Goal: Task Accomplishment & Management: Complete application form

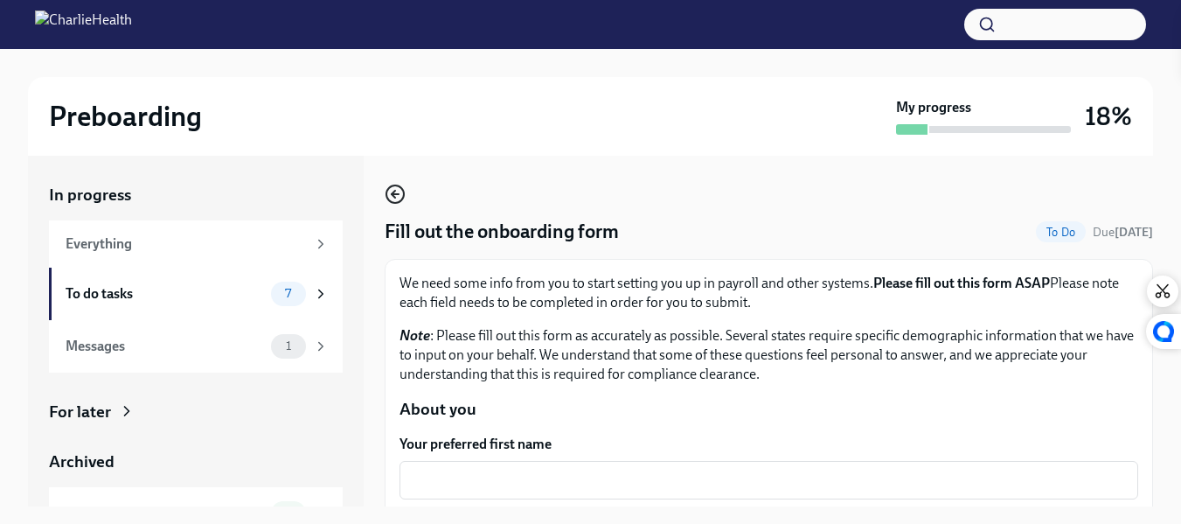
click at [391, 197] on icon "button" at bounding box center [395, 194] width 21 height 21
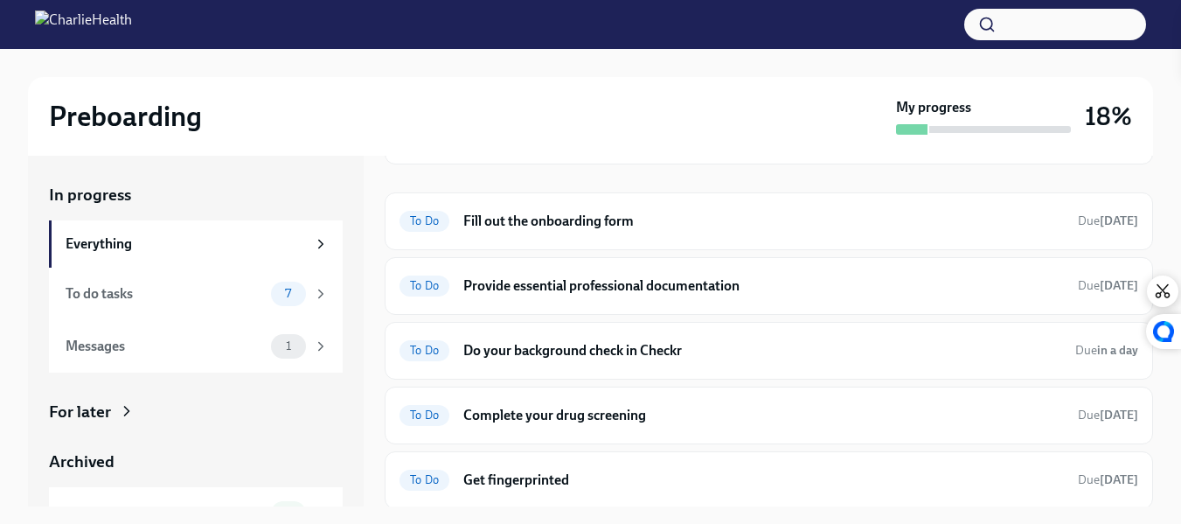
scroll to position [164, 0]
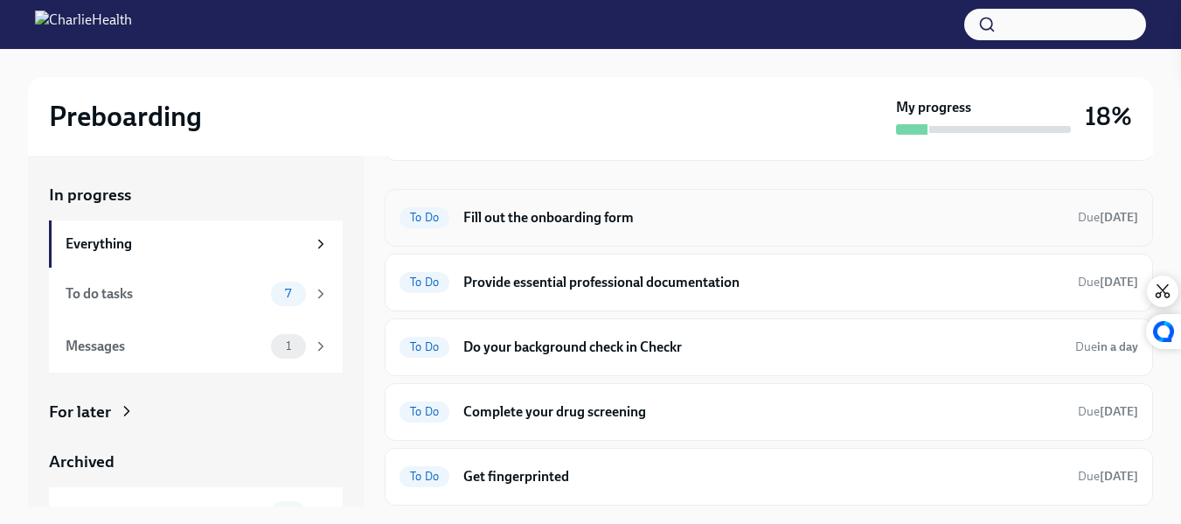
click at [557, 213] on h6 "Fill out the onboarding form" at bounding box center [763, 217] width 601 height 19
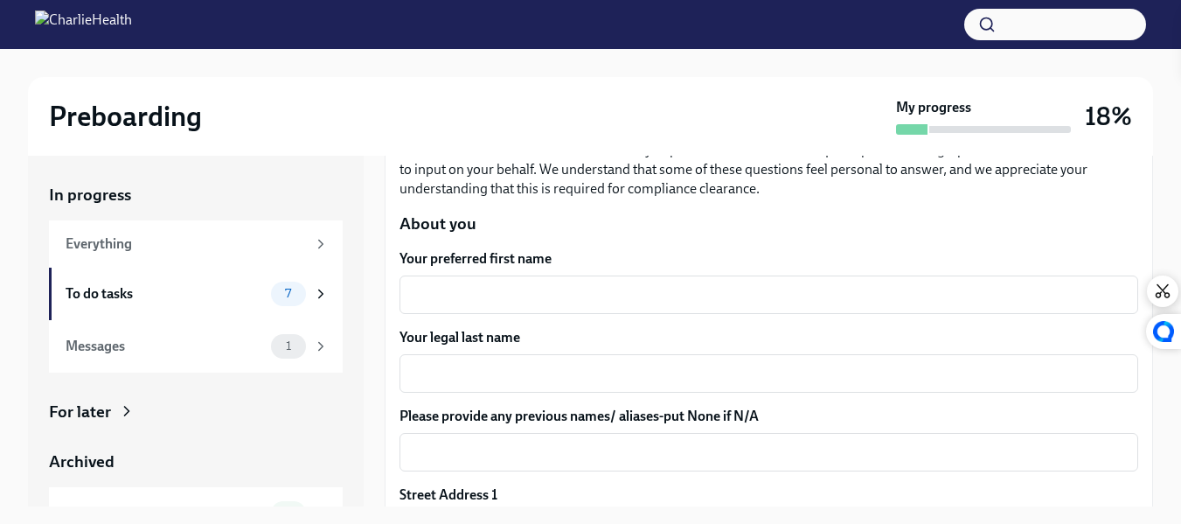
scroll to position [197, 0]
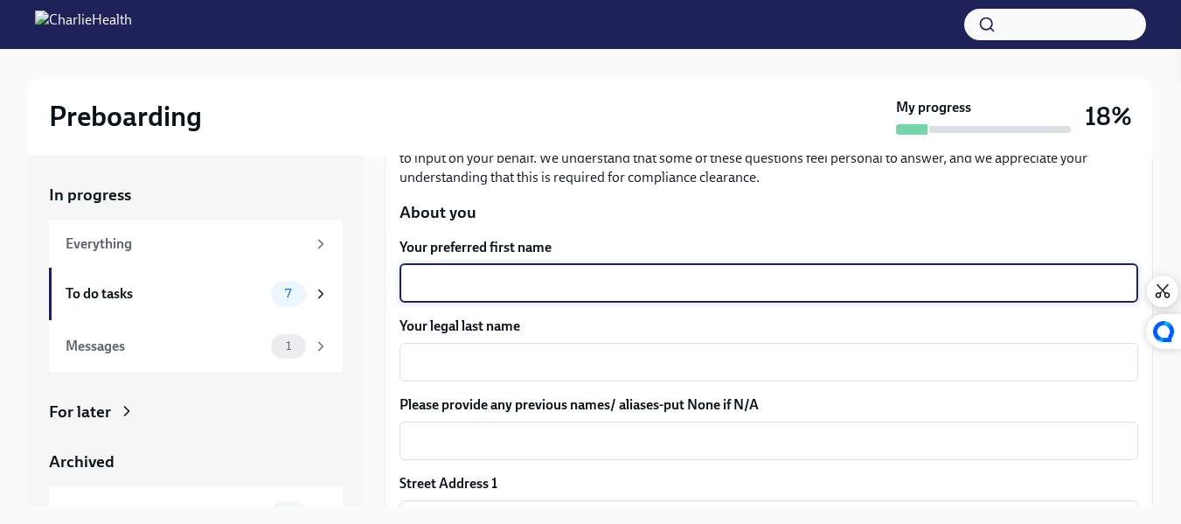
click at [537, 281] on textarea "Your preferred first name" at bounding box center [769, 283] width 718 height 21
type textarea "[PERSON_NAME]"
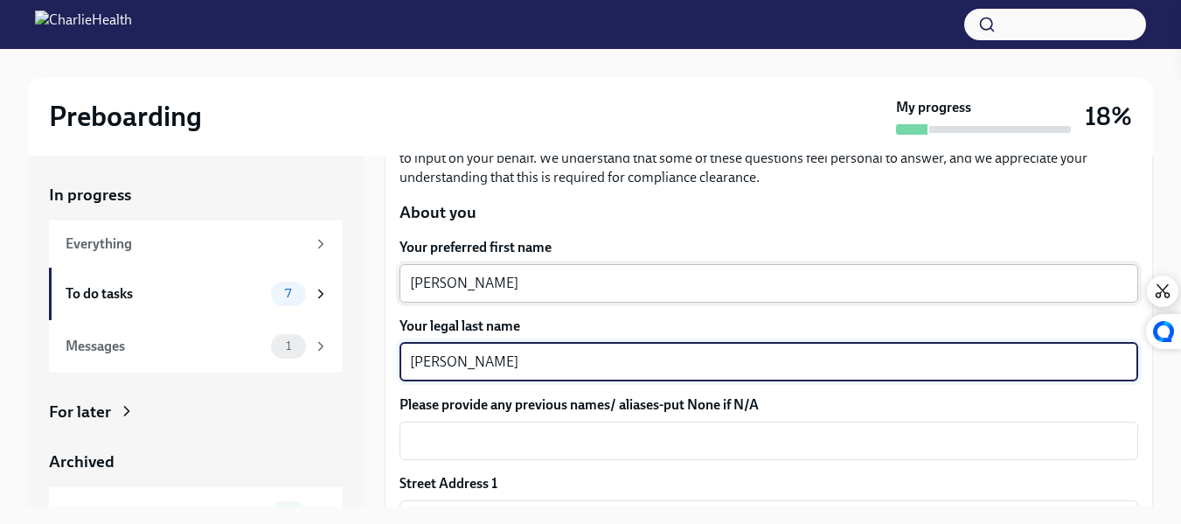
type textarea "[PERSON_NAME]"
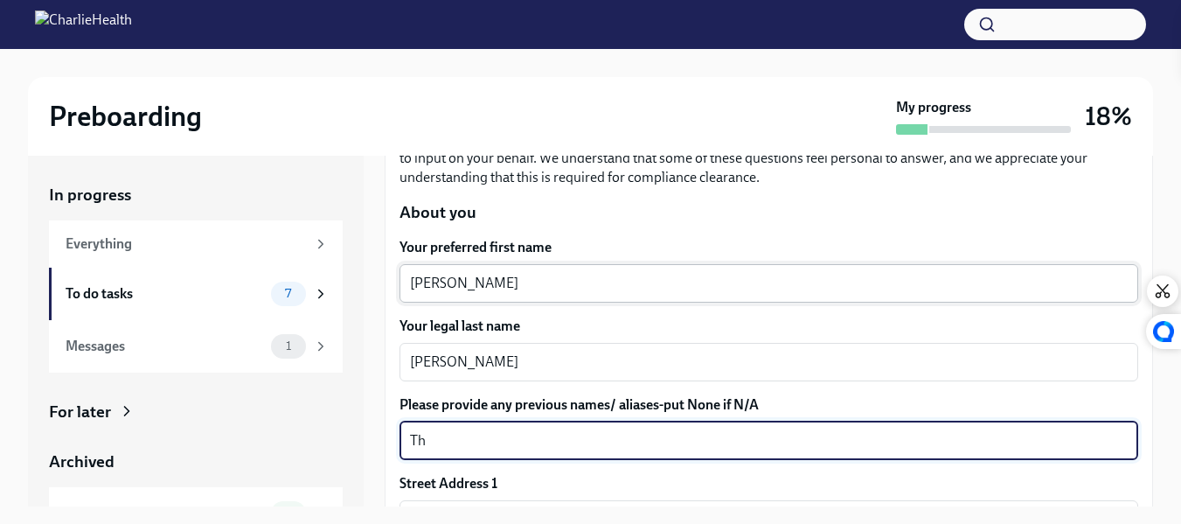
type textarea "T"
type textarea "NA"
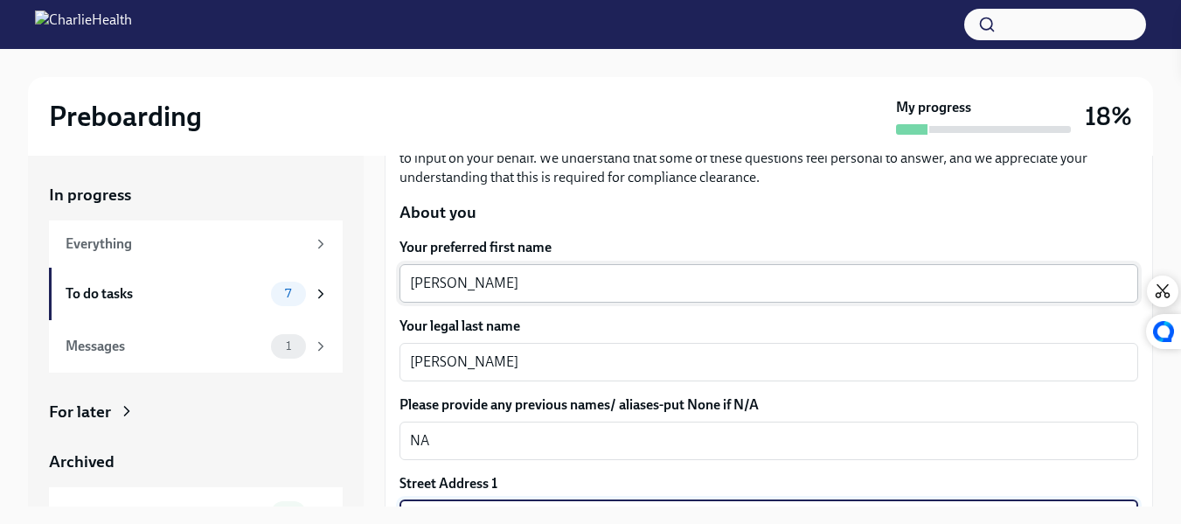
scroll to position [226, 0]
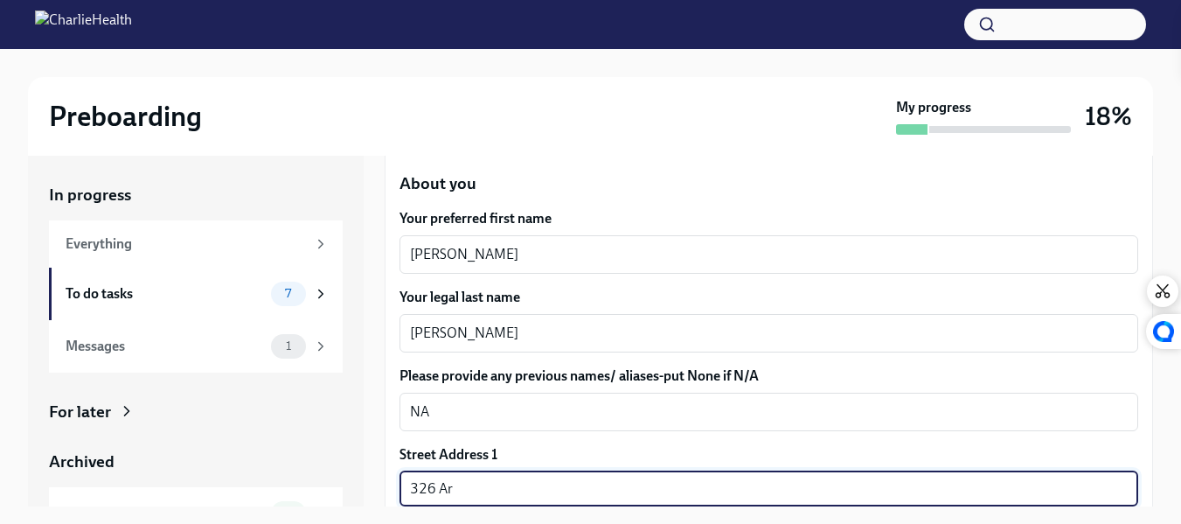
type input "[STREET_ADDRESS]"
type input "30052"
type input "[GEOGRAPHIC_DATA]"
type input "GA"
type input "US"
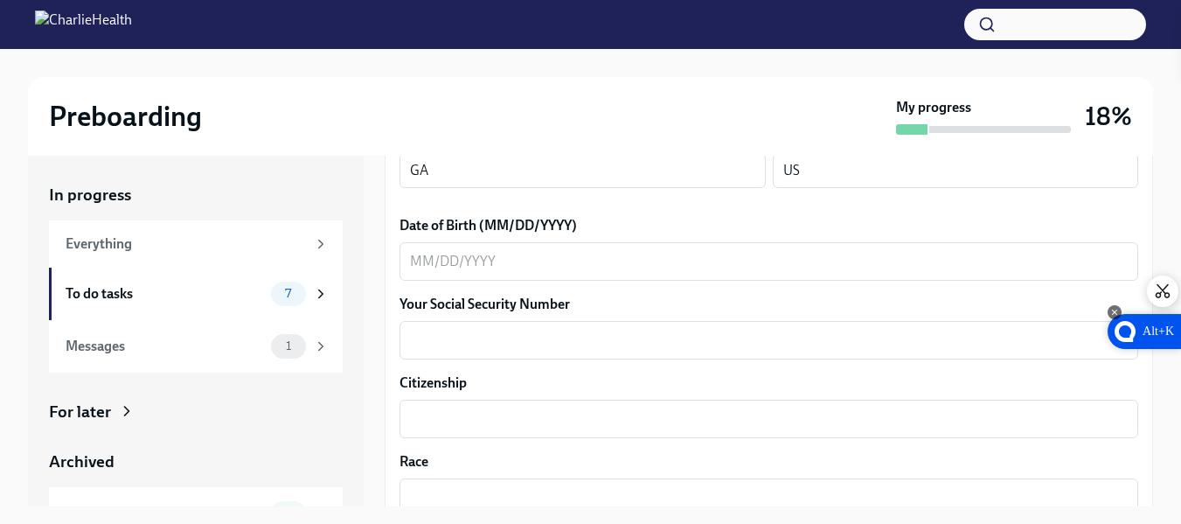
scroll to position [786, 0]
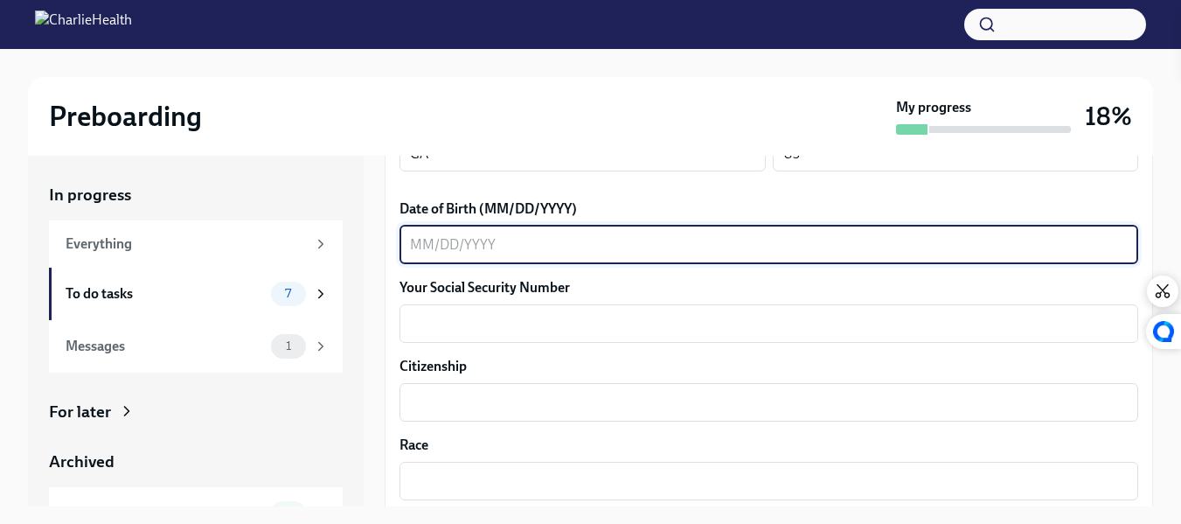
click at [412, 244] on textarea "Date of Birth (MM/DD/YYYY)" at bounding box center [769, 244] width 718 height 21
type textarea "[DATE]"
click at [429, 333] on textarea "Your Social Security Number" at bounding box center [769, 323] width 718 height 21
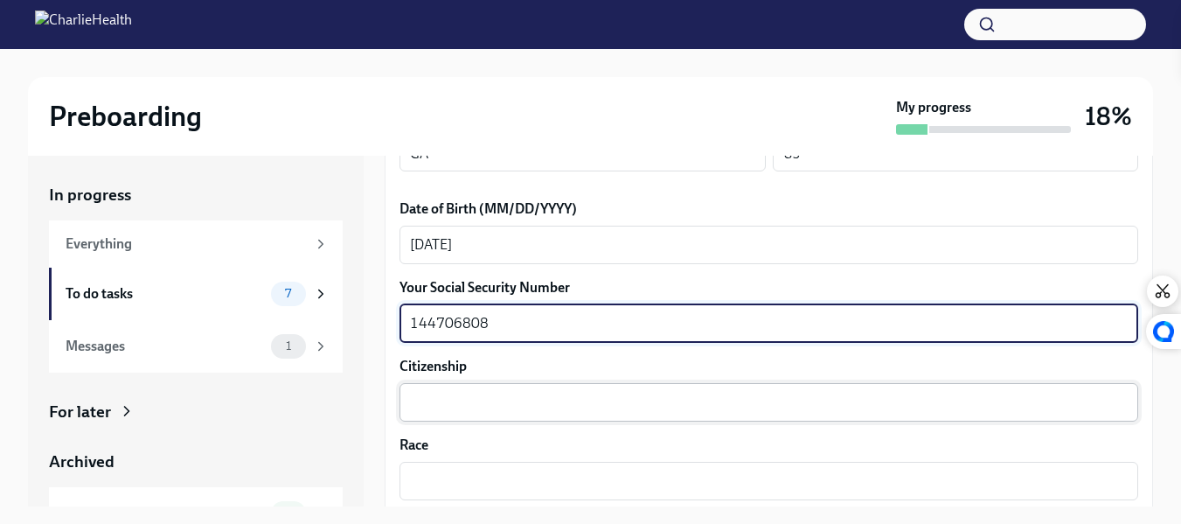
type textarea "144706808"
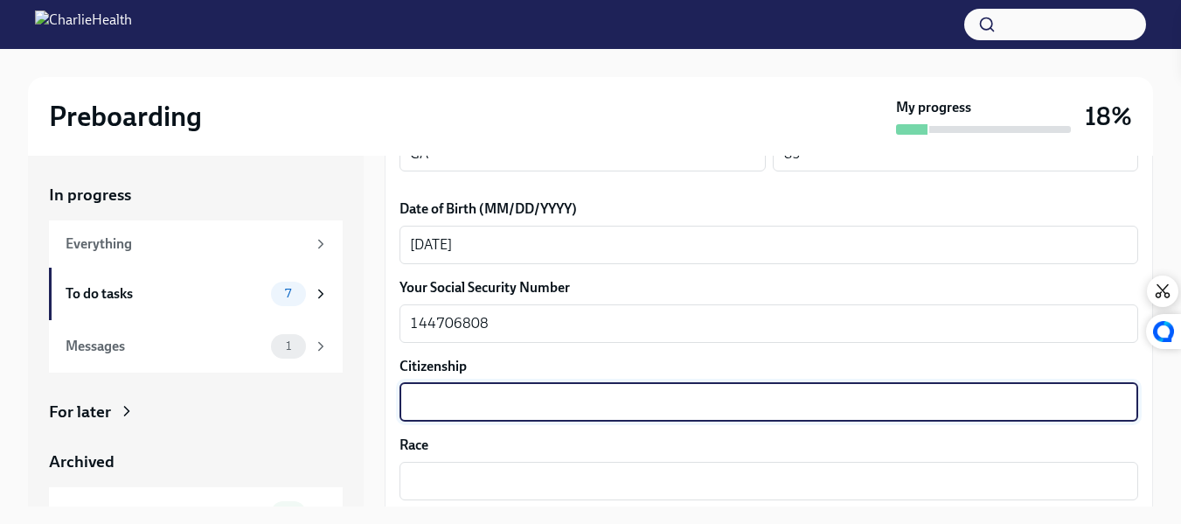
click at [447, 398] on textarea "Citizenship" at bounding box center [769, 402] width 718 height 21
type textarea "[DEMOGRAPHIC_DATA]"
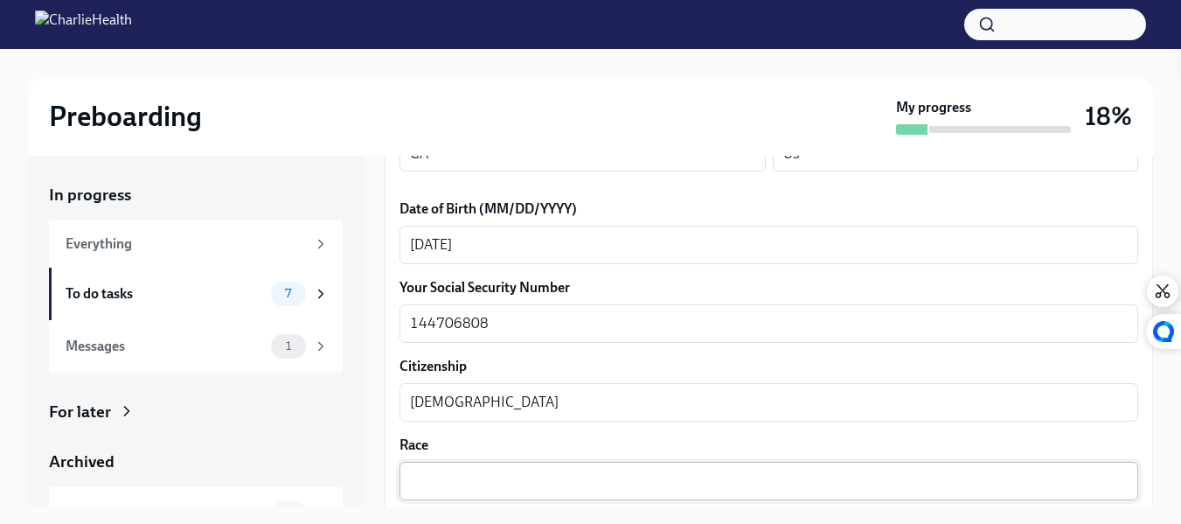
click at [442, 466] on div "x ​" at bounding box center [768, 481] width 739 height 38
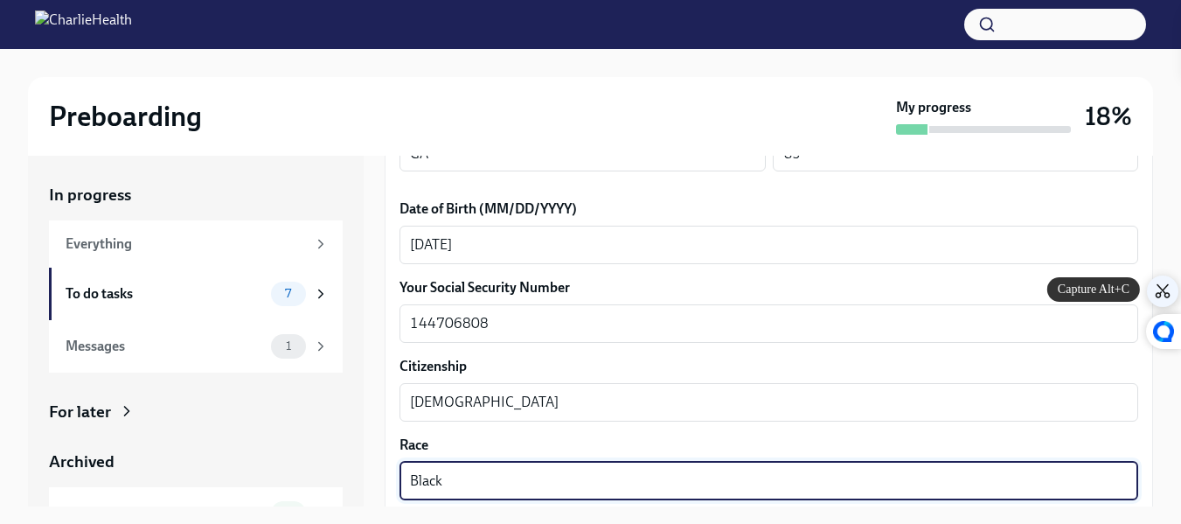
type textarea "Black"
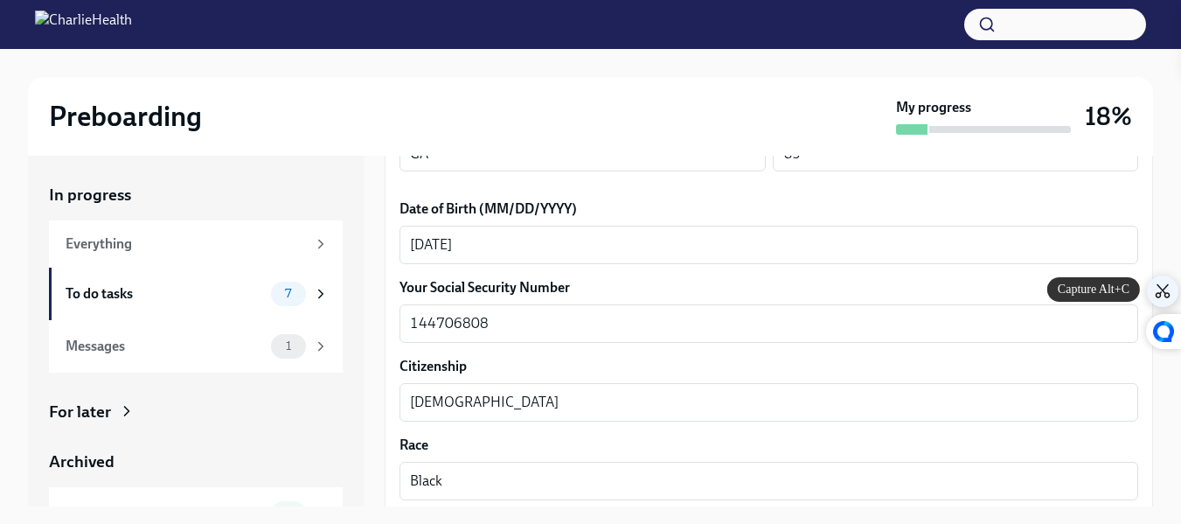
click at [1150, 299] on div "Solve" at bounding box center [1162, 290] width 31 height 31
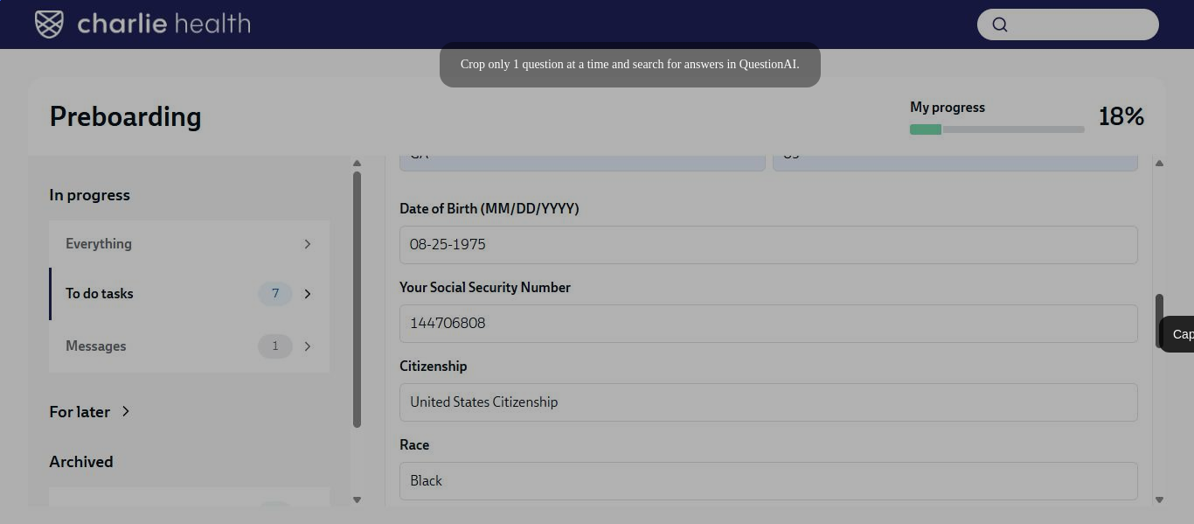
click at [1150, 307] on div at bounding box center [597, 262] width 1194 height 524
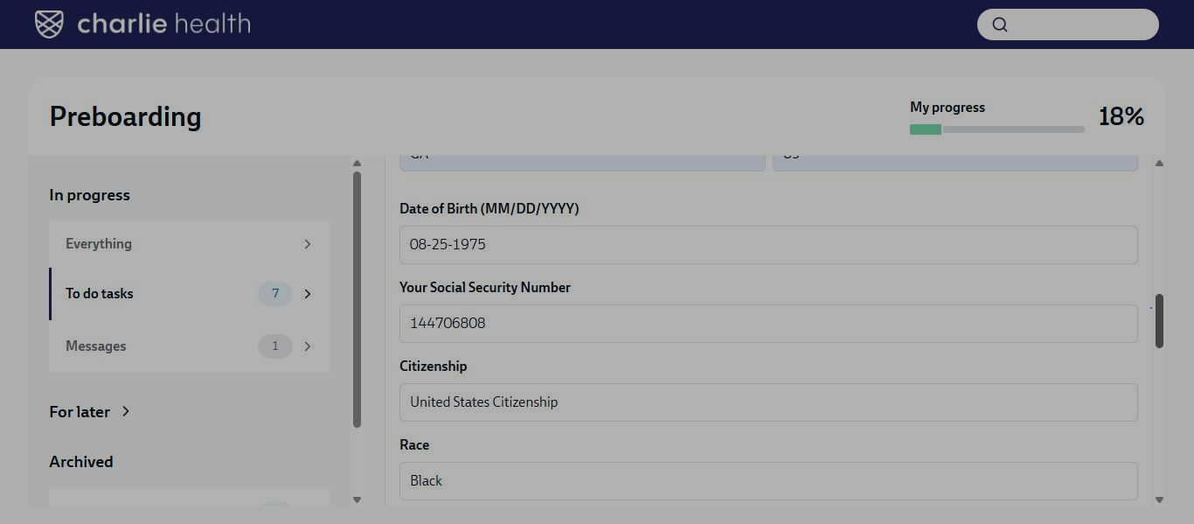
click at [1151, 308] on div at bounding box center [597, 262] width 1194 height 524
drag, startPoint x: 1163, startPoint y: 322, endPoint x: 1167, endPoint y: 375, distance: 53.5
click at [1167, 375] on div at bounding box center [597, 262] width 1194 height 524
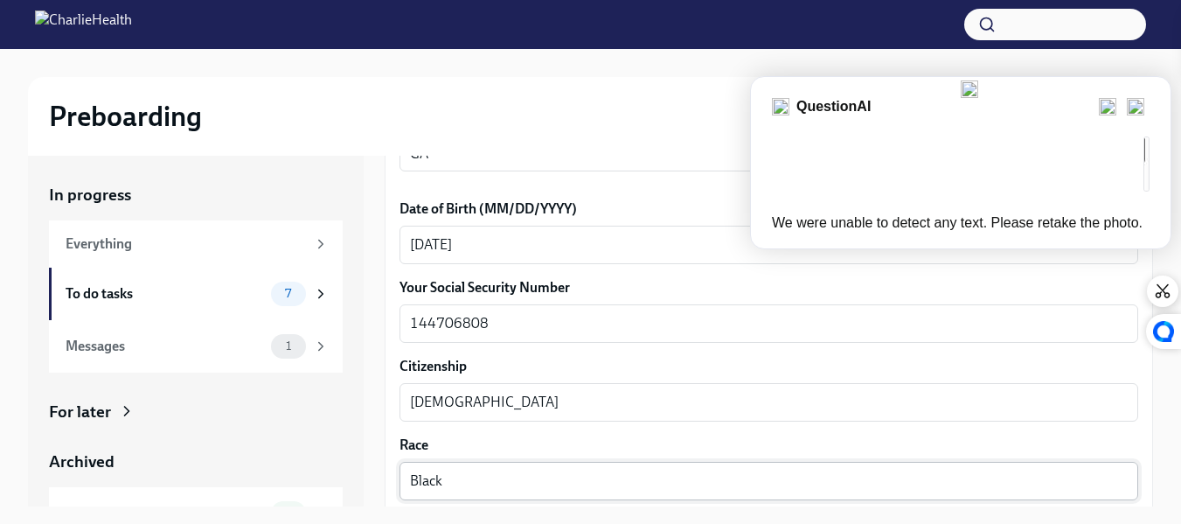
click at [566, 482] on textarea "Black" at bounding box center [769, 480] width 718 height 21
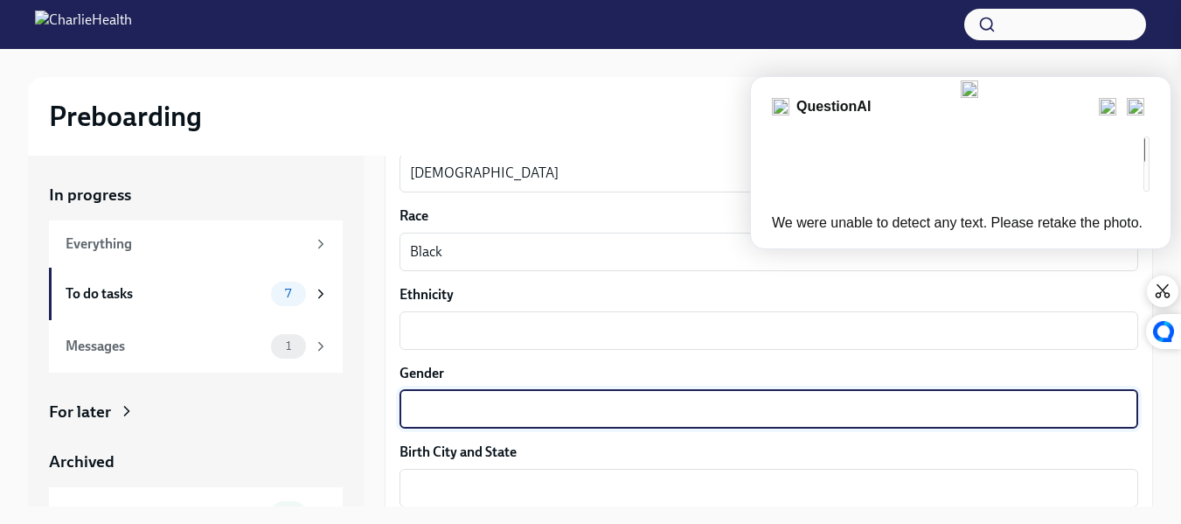
click at [499, 418] on textarea "Gender" at bounding box center [769, 409] width 718 height 21
type textarea "[DEMOGRAPHIC_DATA]"
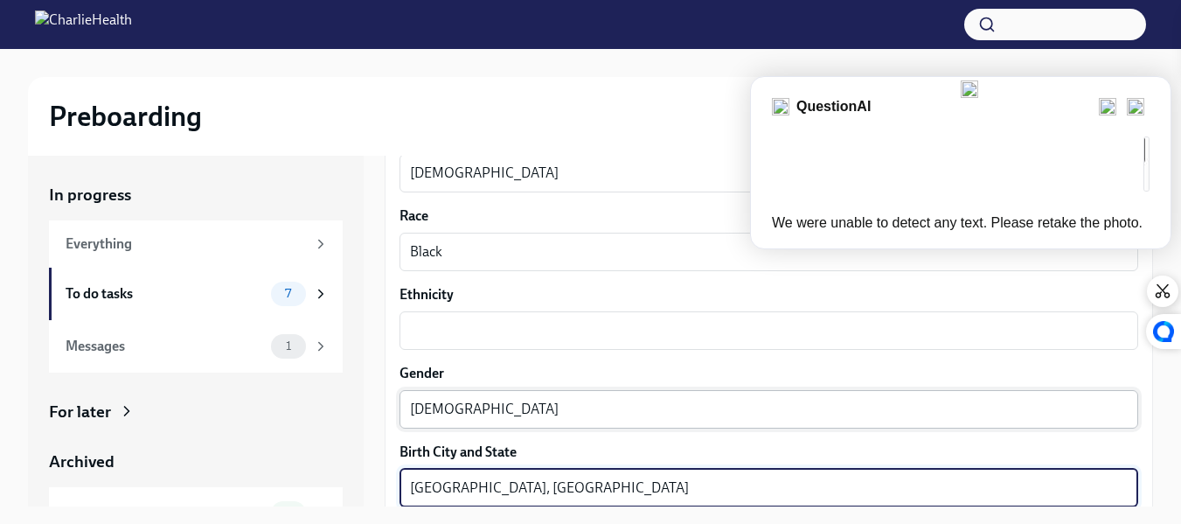
type textarea "[GEOGRAPHIC_DATA], [GEOGRAPHIC_DATA]"
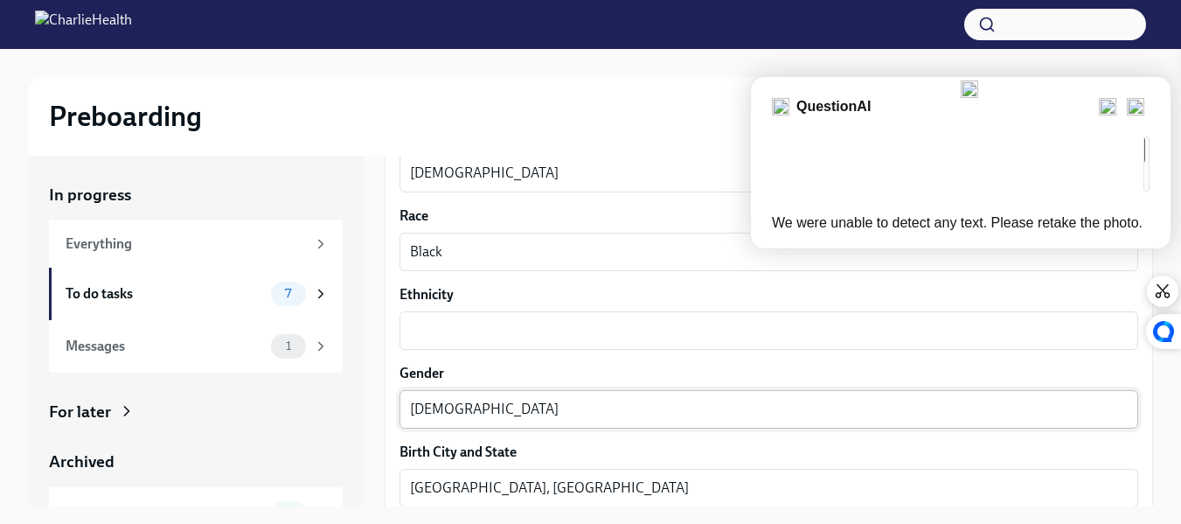
scroll to position [1251, 0]
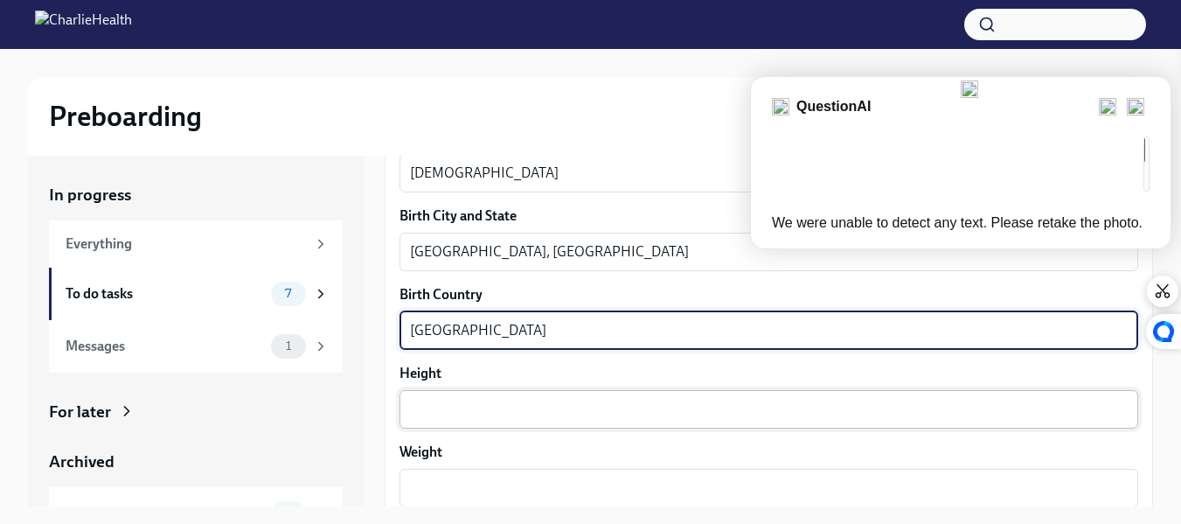
type textarea "[GEOGRAPHIC_DATA]"
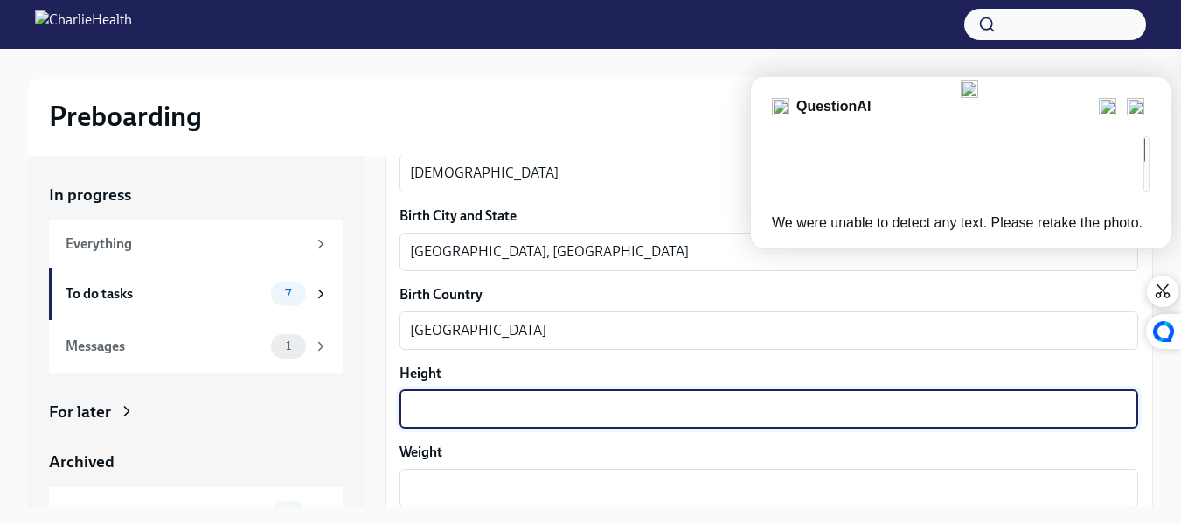
click at [457, 412] on textarea "Height" at bounding box center [769, 409] width 718 height 21
type textarea "5"
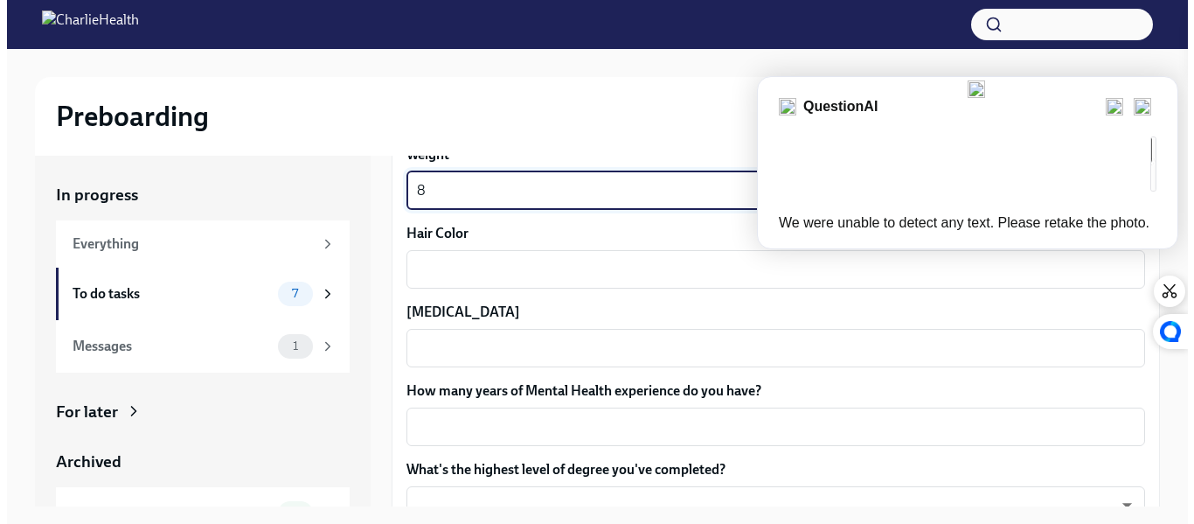
scroll to position [1560, 0]
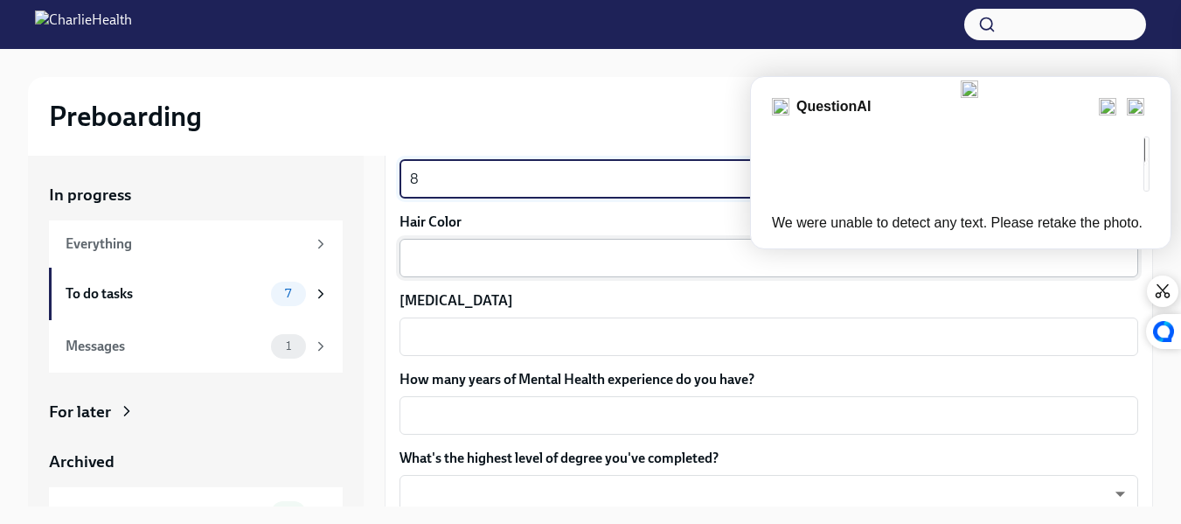
type textarea "8"
click at [497, 256] on textarea "Hair Color" at bounding box center [769, 257] width 718 height 21
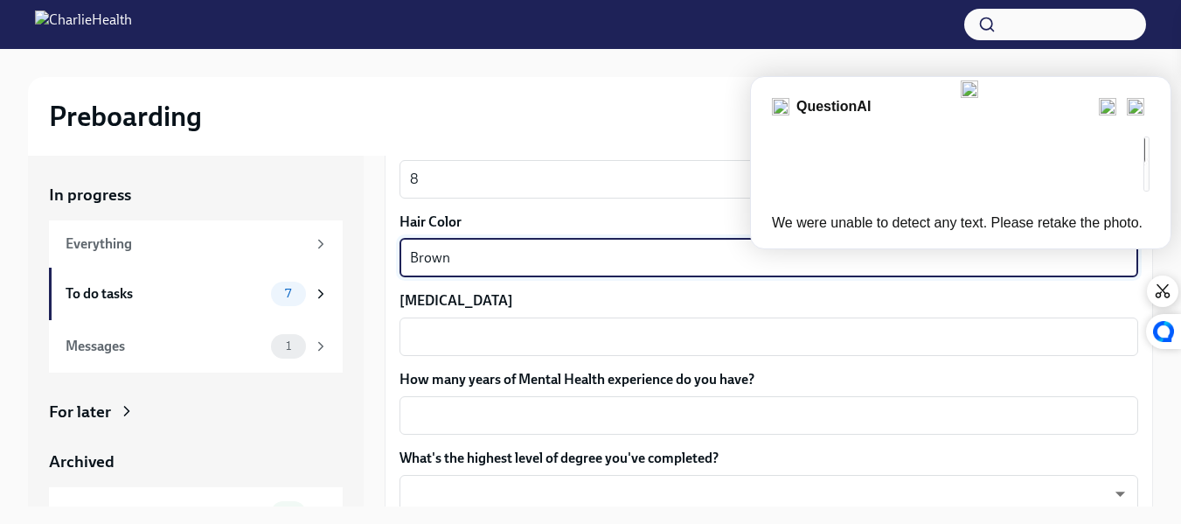
type textarea "Brown"
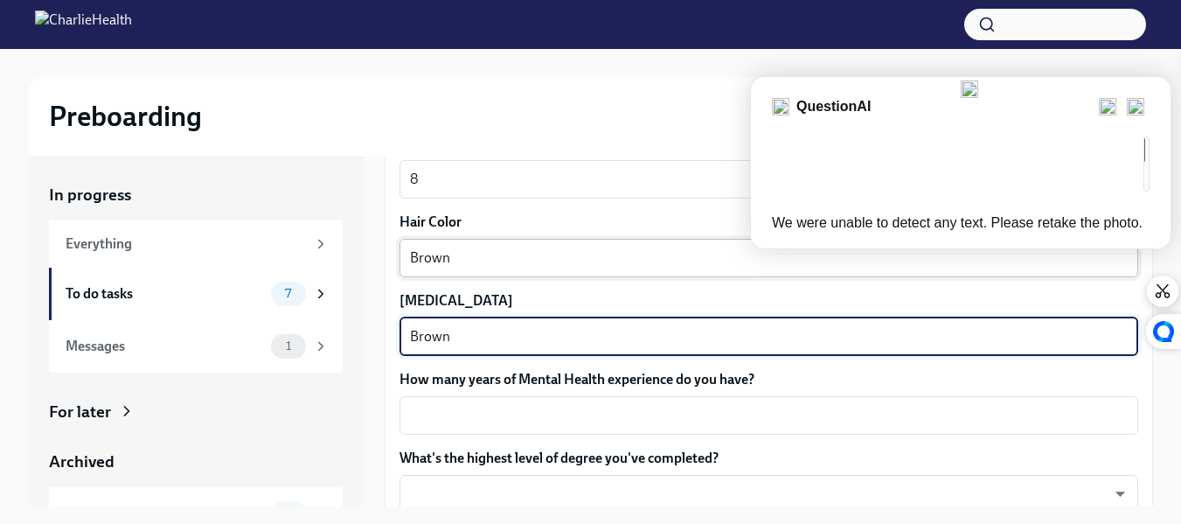
type textarea "Brown"
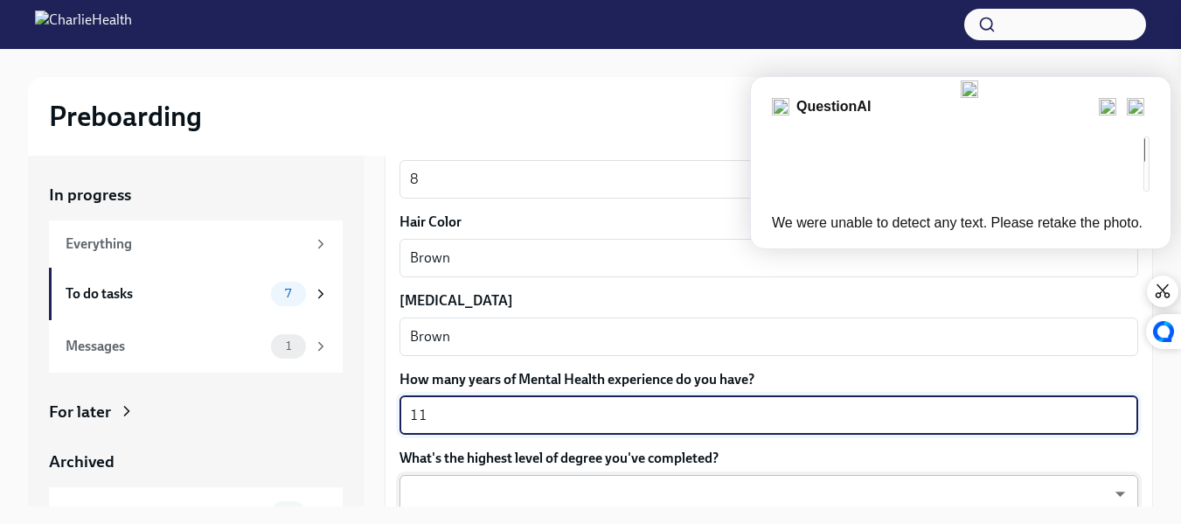
type textarea "11"
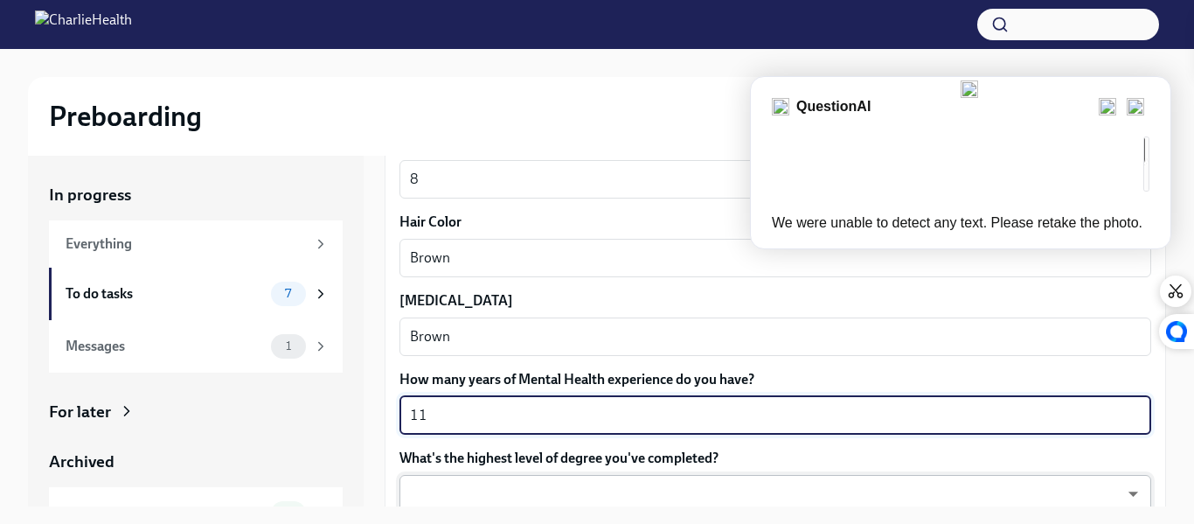
click at [454, 487] on body "Preboarding My progress 18% In progress Everything To do tasks 7 Messages 1 For…" at bounding box center [597, 277] width 1194 height 555
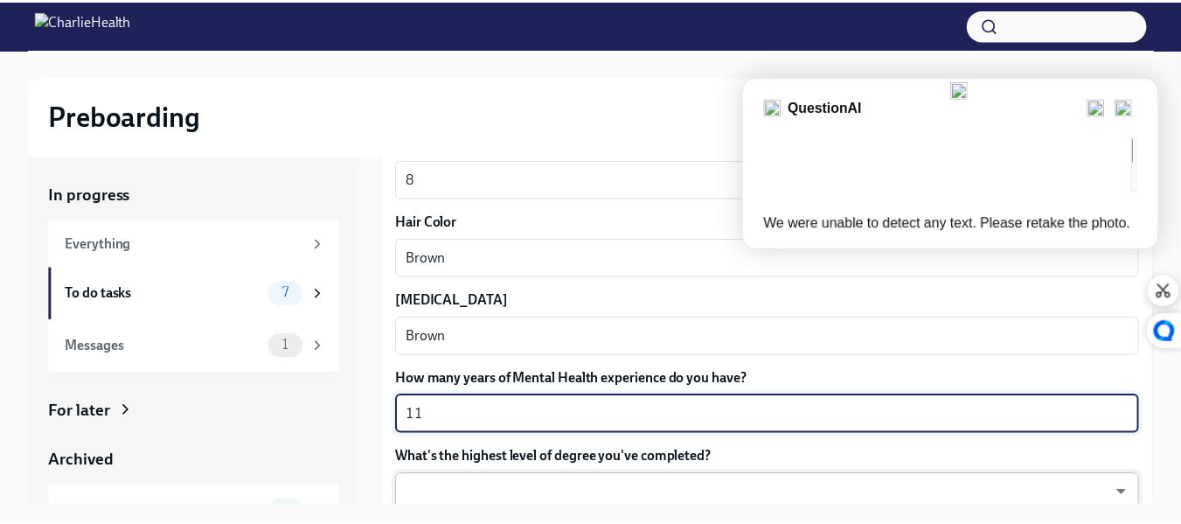
scroll to position [1565, 0]
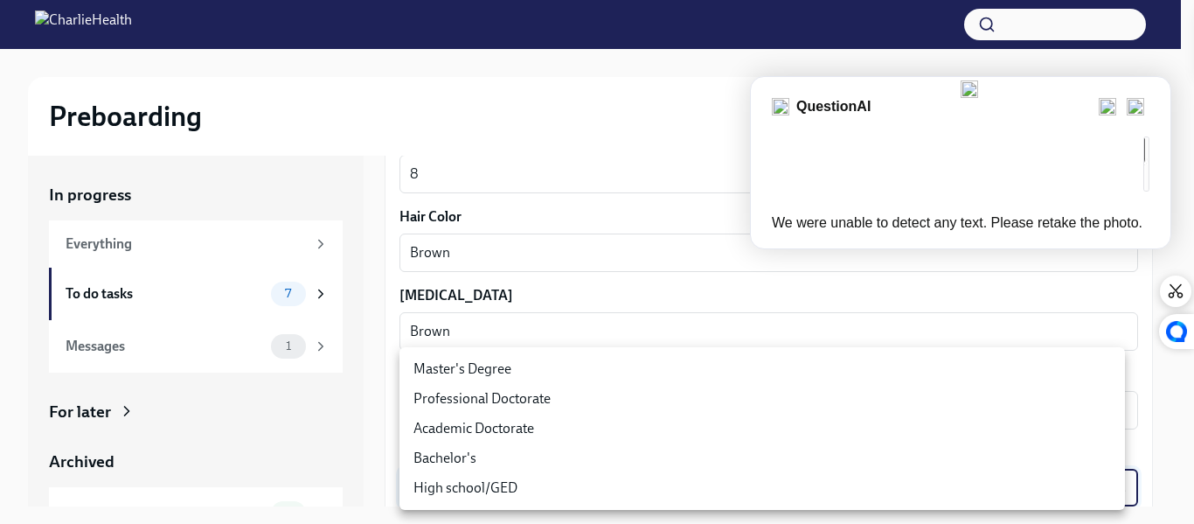
click at [515, 398] on li "Professional Doctorate" at bounding box center [762, 399] width 726 height 30
type input "zeY5PXV4y"
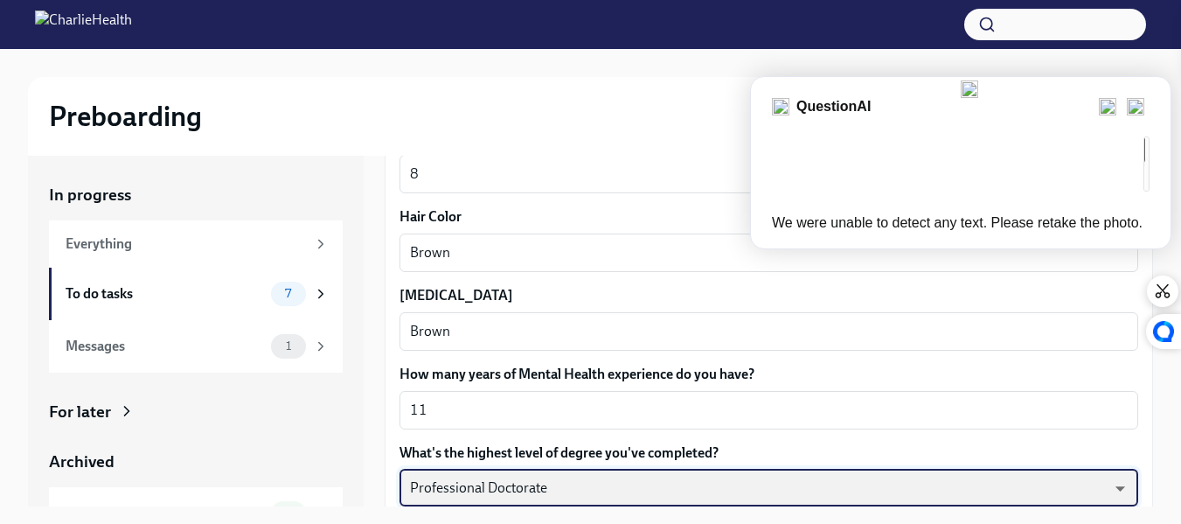
scroll to position [1699, 0]
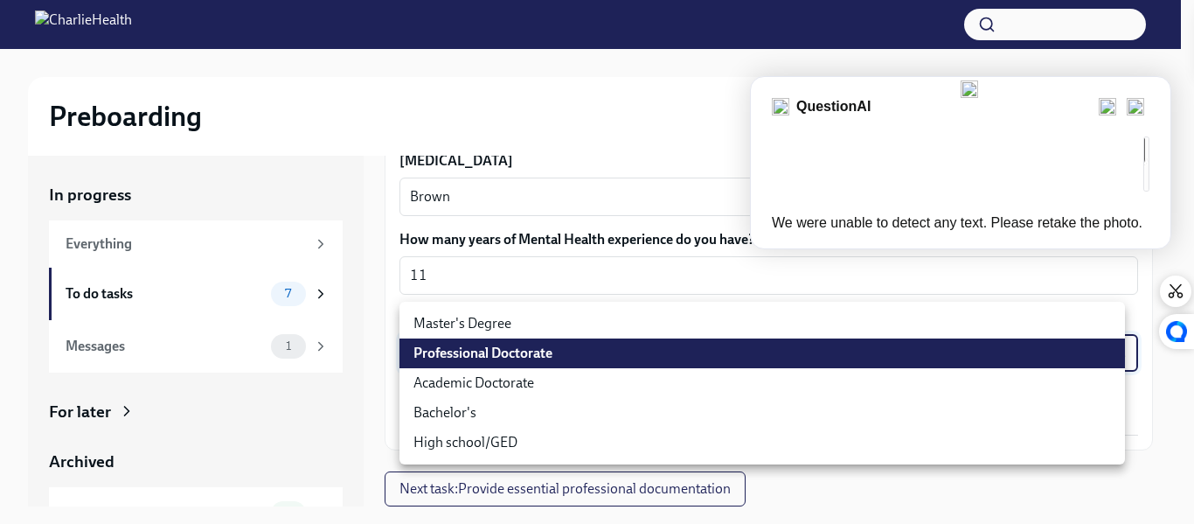
click at [1102, 355] on body "Preboarding My progress 18% In progress Everything To do tasks 7 Messages 1 For…" at bounding box center [597, 277] width 1194 height 555
click at [928, 309] on li "Master's Degree" at bounding box center [762, 324] width 726 height 30
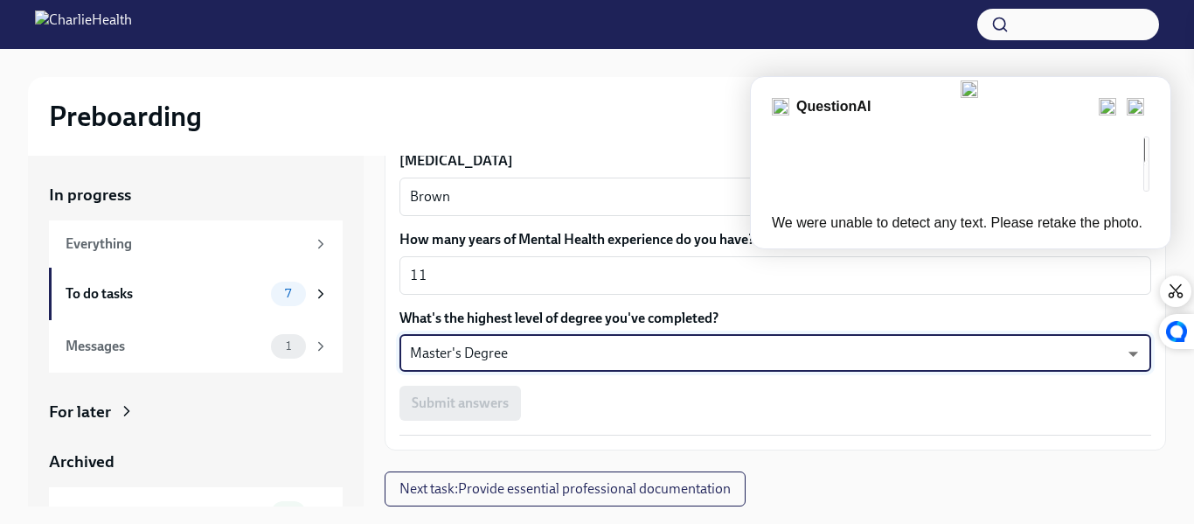
click at [1081, 354] on body "Preboarding My progress 18% In progress Everything To do tasks 7 Messages 1 For…" at bounding box center [597, 277] width 1194 height 555
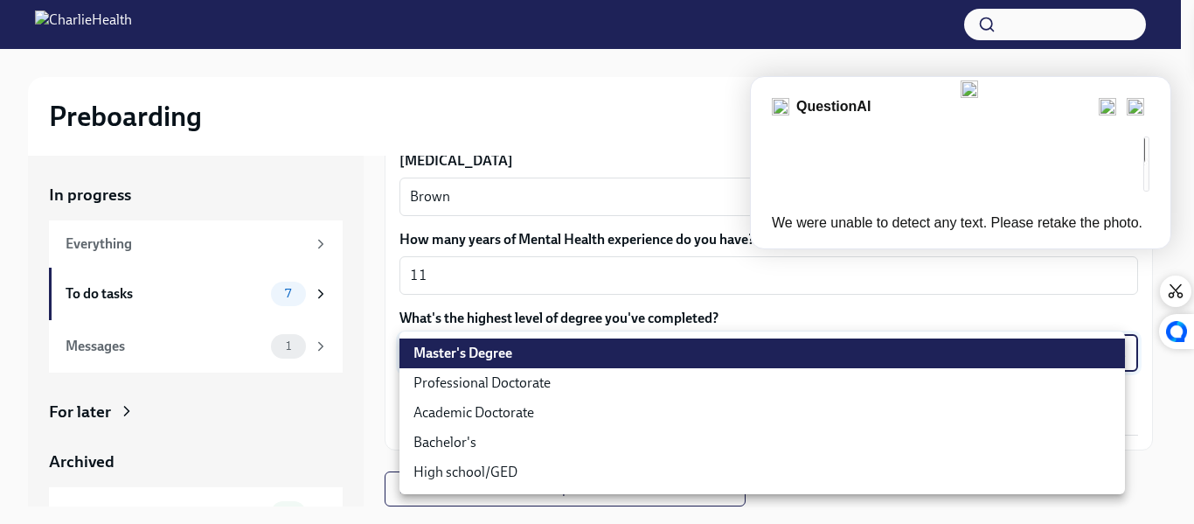
click at [502, 375] on li "Professional Doctorate" at bounding box center [762, 383] width 726 height 30
type input "zeY5PXV4y"
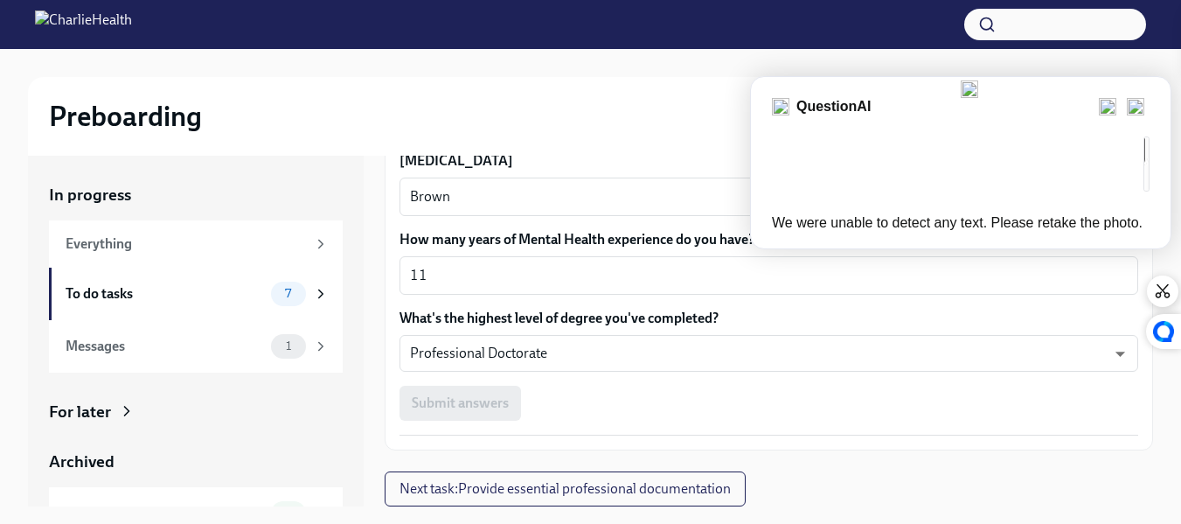
click at [583, 414] on div "Submit answers" at bounding box center [768, 403] width 739 height 35
click at [451, 398] on div "Submit answers" at bounding box center [768, 403] width 739 height 35
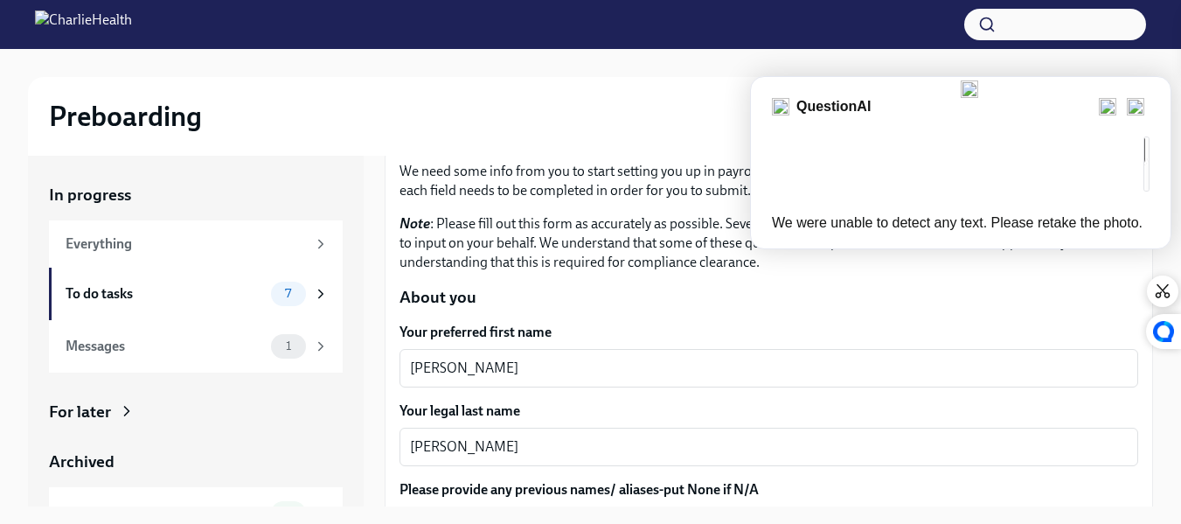
scroll to position [107, 0]
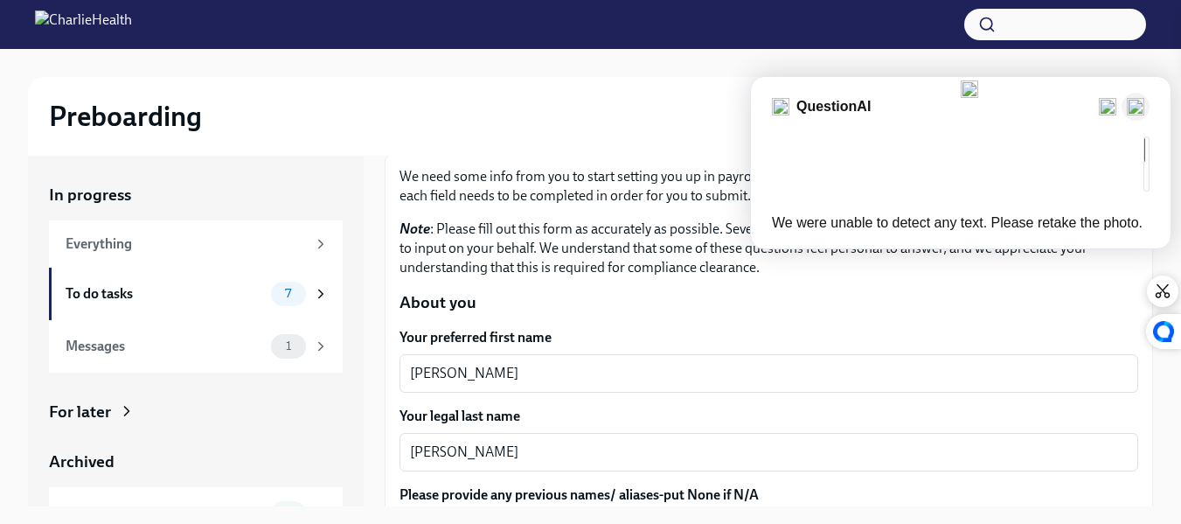
click at [1137, 115] on img at bounding box center [1135, 106] width 17 height 17
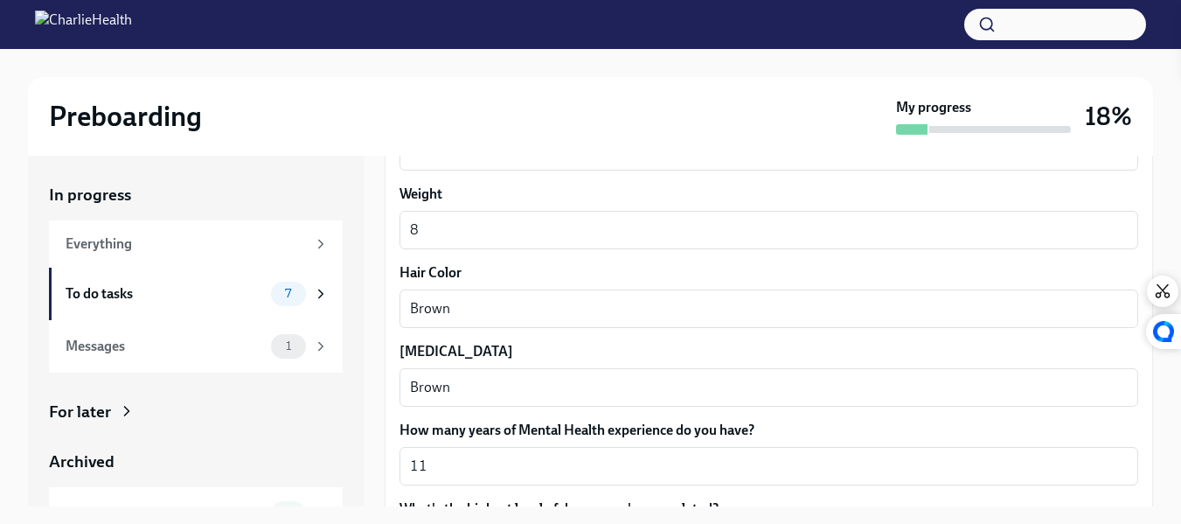
scroll to position [1699, 0]
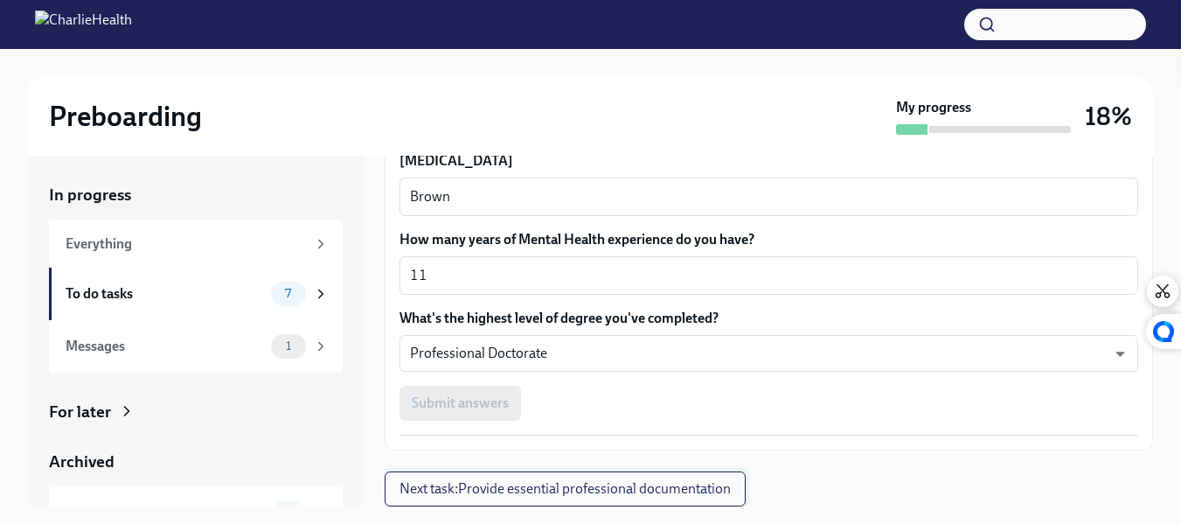
click at [611, 495] on span "Next task : Provide essential professional documentation" at bounding box center [564, 488] width 331 height 17
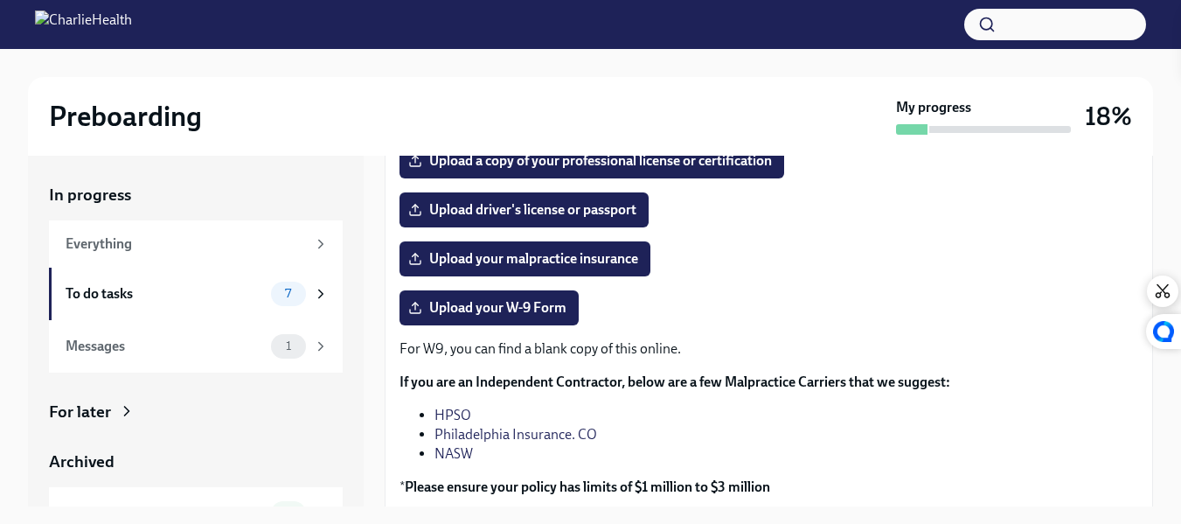
scroll to position [361, 0]
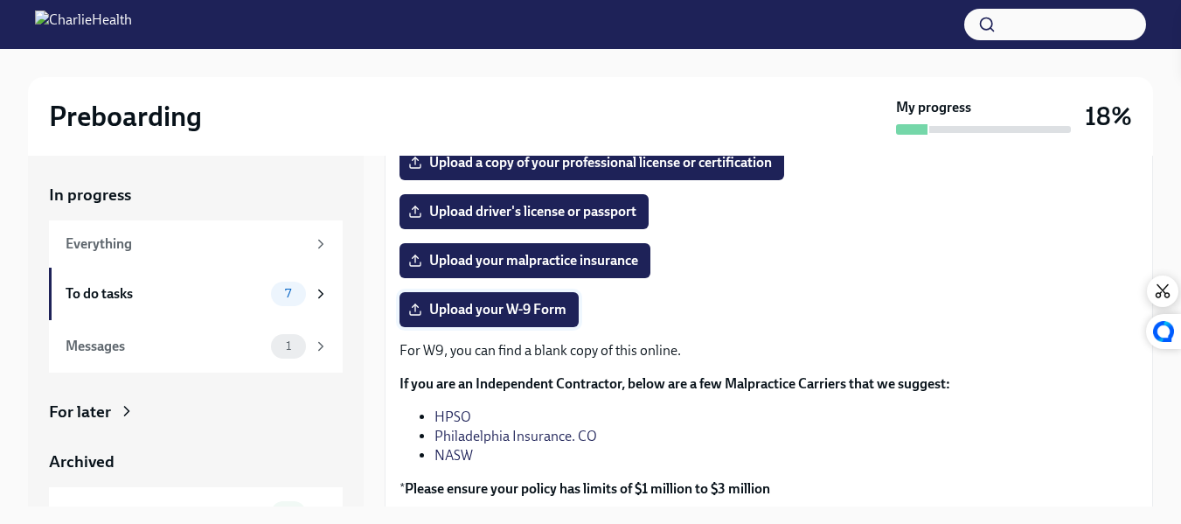
click at [506, 308] on span "Upload your W-9 Form" at bounding box center [489, 309] width 155 height 17
click at [0, 0] on input "Upload your W-9 Form" at bounding box center [0, 0] width 0 height 0
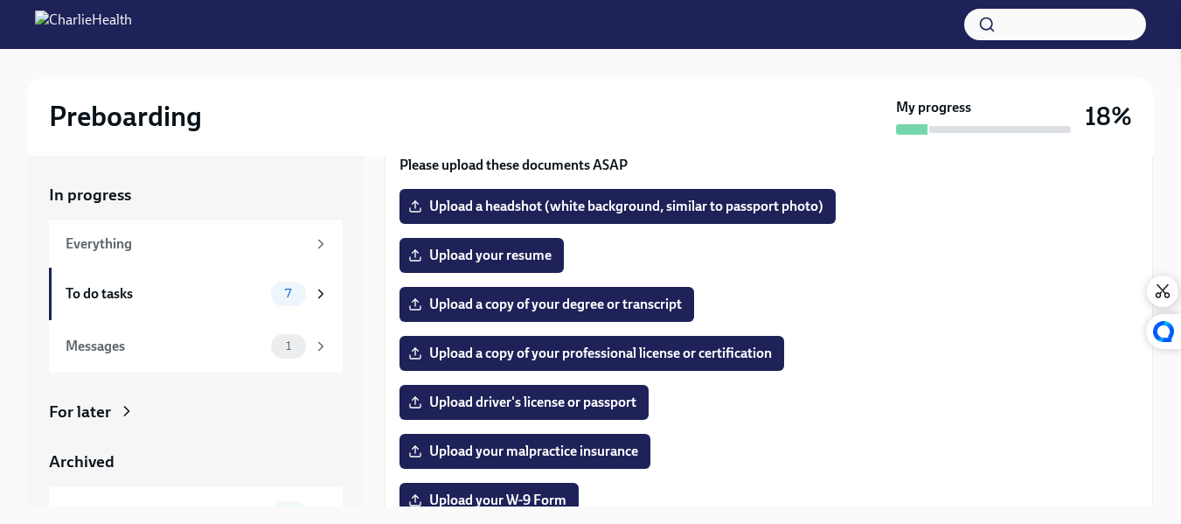
scroll to position [188, 0]
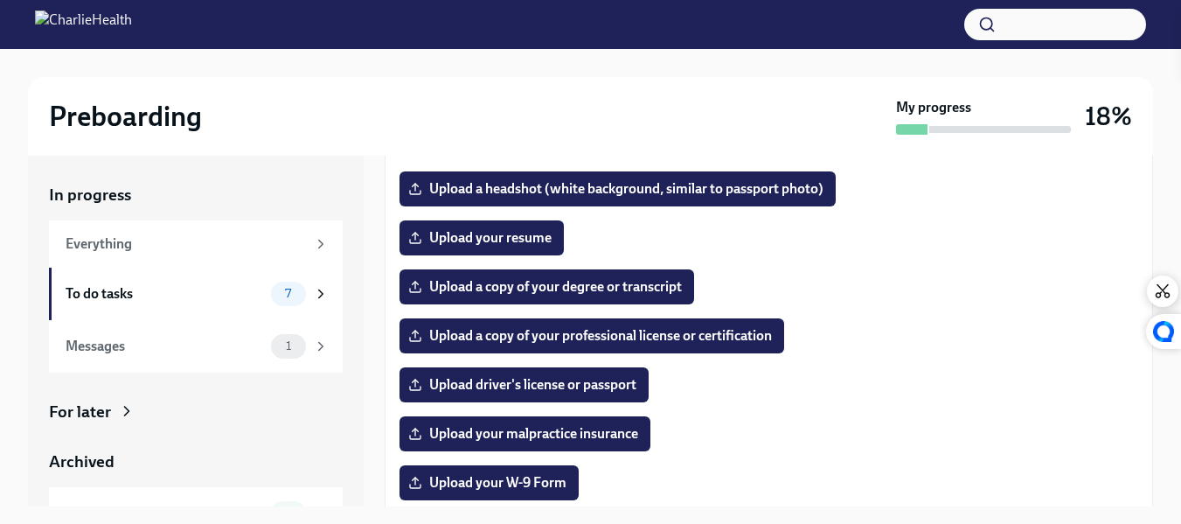
drag, startPoint x: 1165, startPoint y: 302, endPoint x: 1180, endPoint y: 176, distance: 126.8
click at [1180, 176] on html "Preboarding My progress 18% In progress Everything To do tasks 7 Messages 1 For…" at bounding box center [590, 277] width 1181 height 555
drag, startPoint x: 1169, startPoint y: 295, endPoint x: 1171, endPoint y: 153, distance: 141.6
click at [1171, 153] on html "Preboarding My progress 18% In progress Everything To do tasks 7 Messages 1 For…" at bounding box center [590, 277] width 1181 height 555
